Goal: Task Accomplishment & Management: Manage account settings

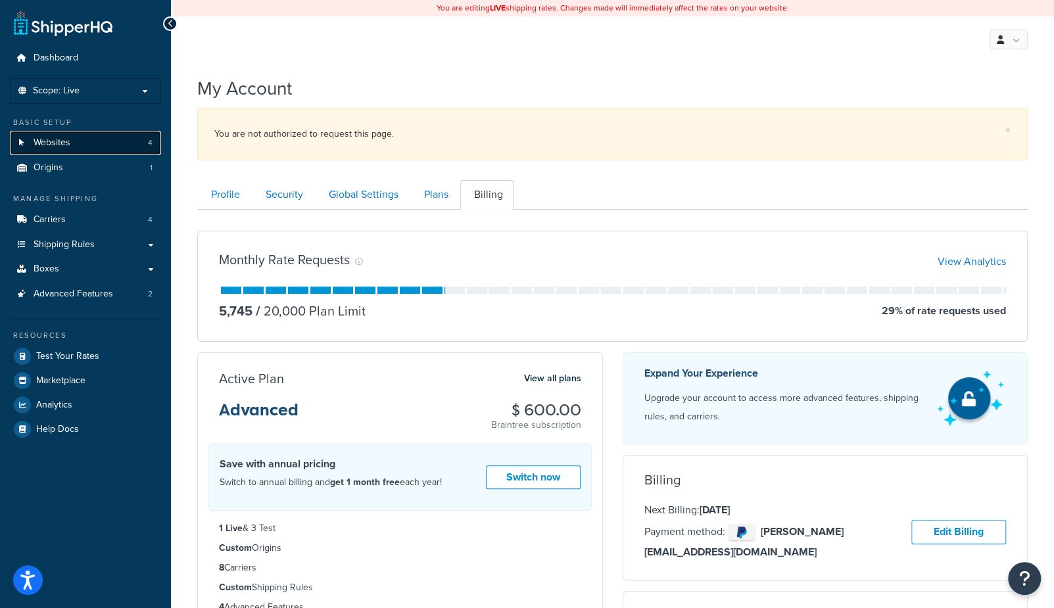
click at [130, 149] on link "Websites 4" at bounding box center [85, 143] width 151 height 24
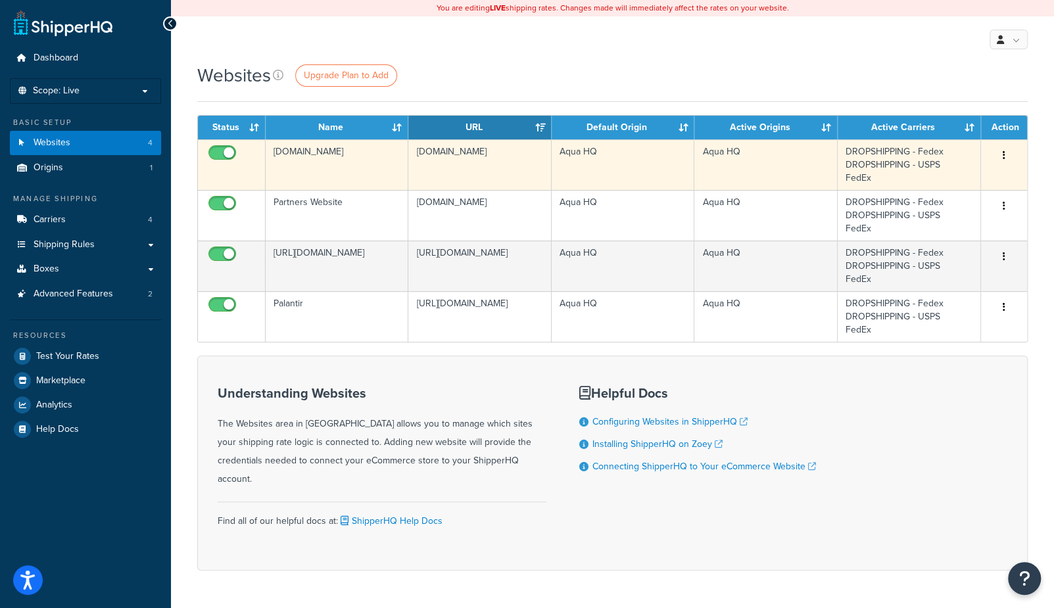
click at [322, 165] on td "[DOMAIN_NAME]" at bounding box center [337, 164] width 143 height 51
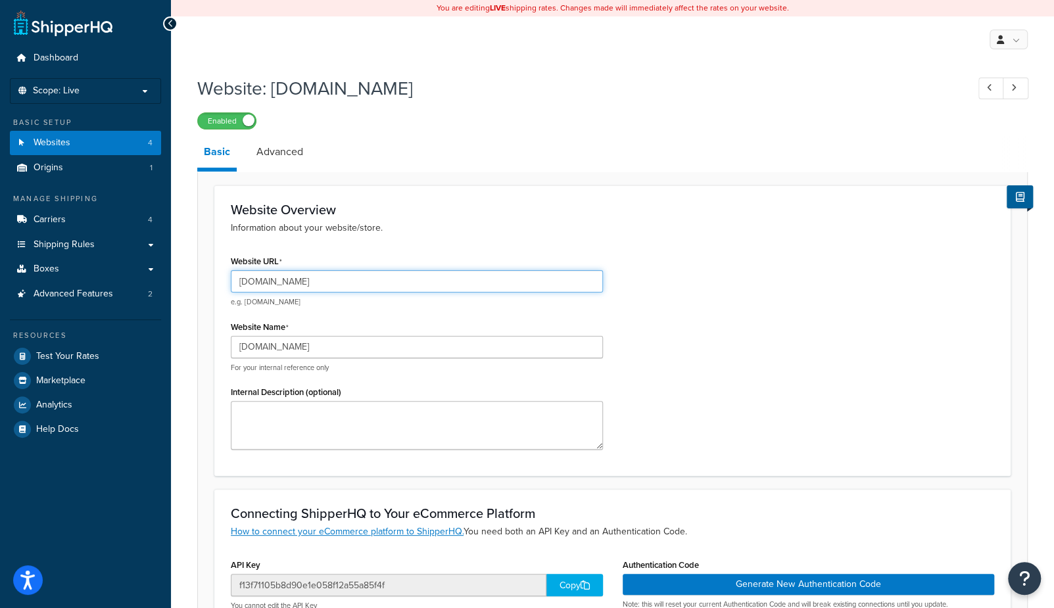
drag, startPoint x: 314, startPoint y: 282, endPoint x: 466, endPoint y: 278, distance: 151.3
click at [314, 282] on input "selkirk-sport.myshopify.com" at bounding box center [417, 281] width 372 height 22
type input "selkirk-sport.myshoopify.com"
click at [632, 241] on div "Website Overview Information about your website/store. Website URL selkirk-spor…" at bounding box center [612, 330] width 796 height 291
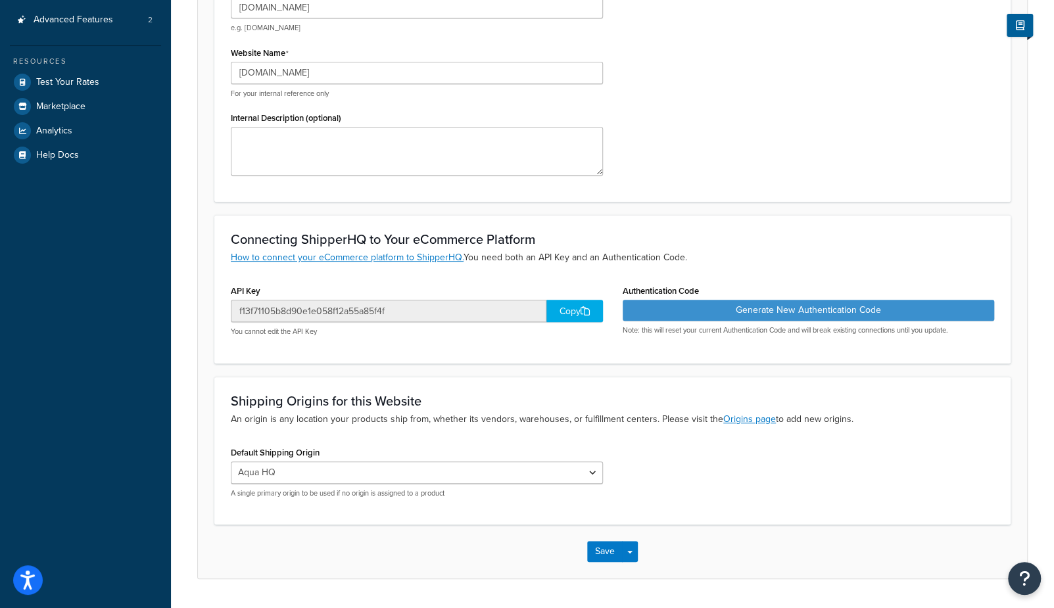
scroll to position [309, 0]
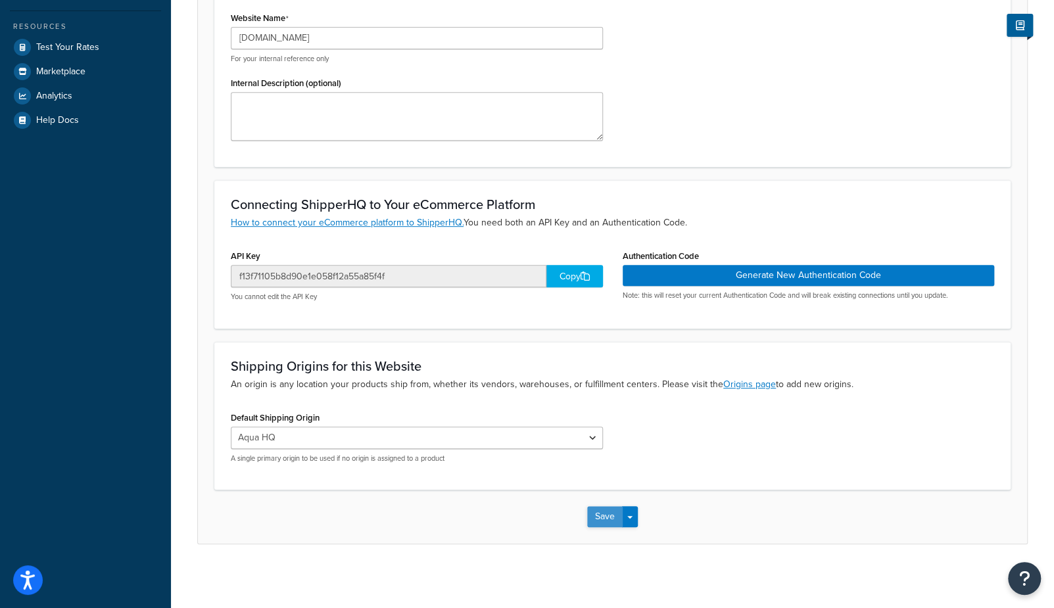
click at [604, 518] on button "Save" at bounding box center [605, 516] width 36 height 21
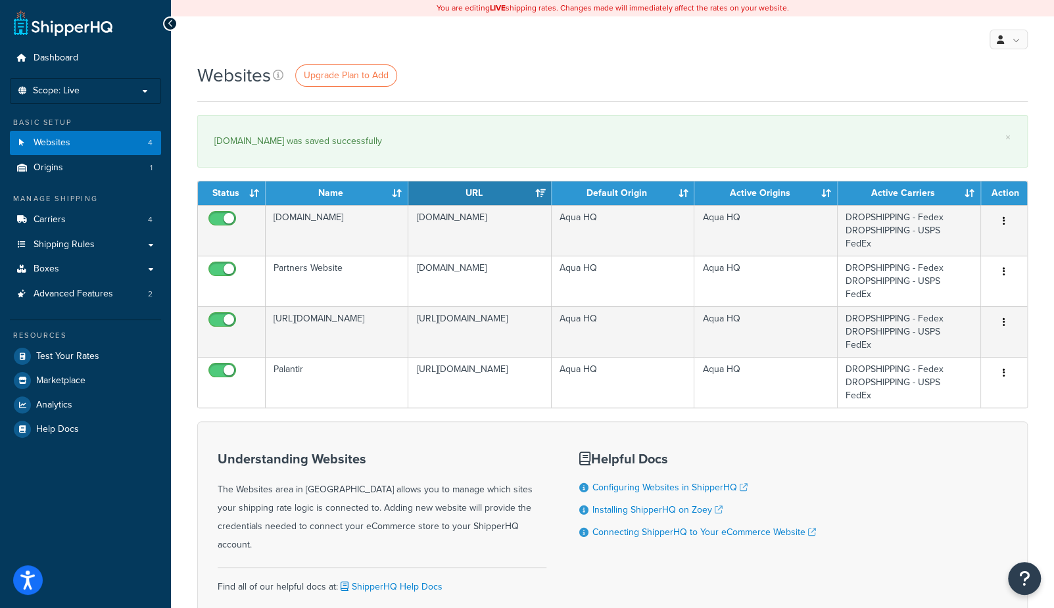
click at [527, 81] on div "Websites Upgrade Plan to Add" at bounding box center [612, 75] width 831 height 26
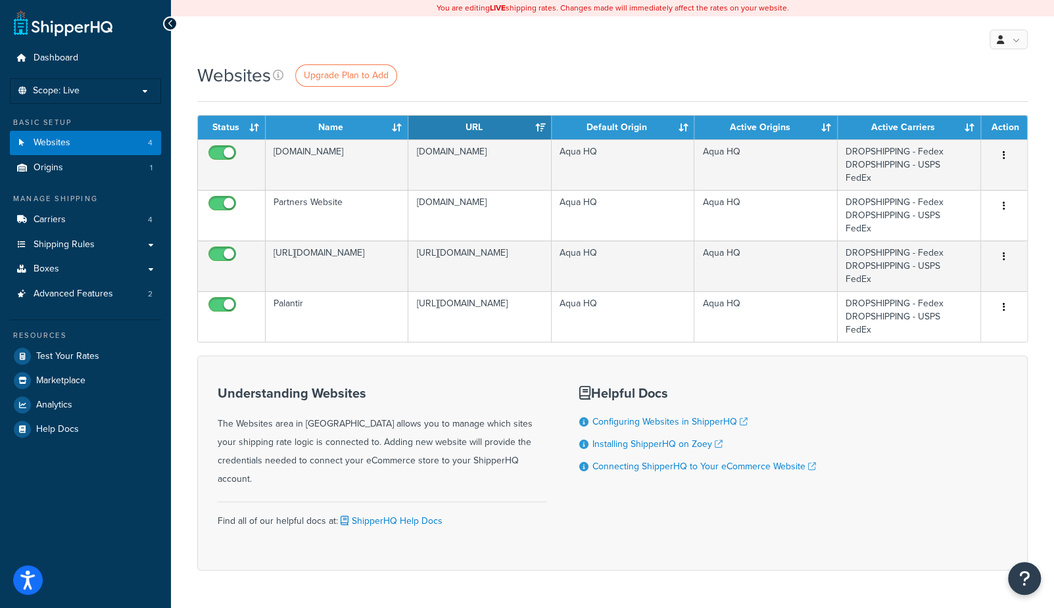
click at [474, 44] on div "My Profile Billing Global Settings Contact Us Logout" at bounding box center [612, 39] width 883 height 46
click at [536, 91] on div "Websites Upgrade Plan to Add" at bounding box center [612, 81] width 831 height 39
click at [97, 295] on span "Advanced Features" at bounding box center [74, 294] width 80 height 11
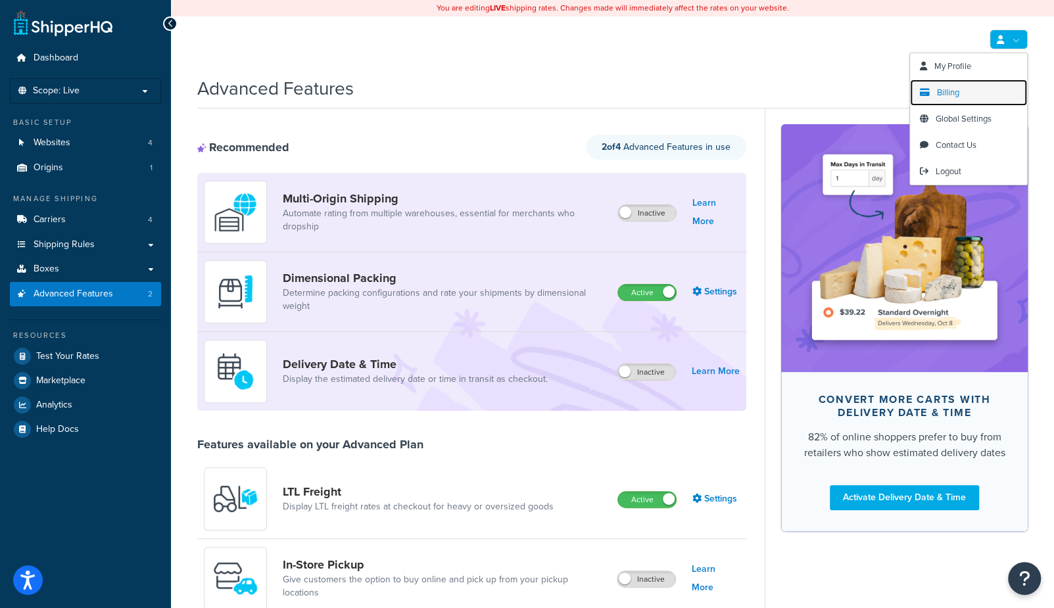
click at [947, 91] on span "Billing" at bounding box center [948, 92] width 22 height 12
